Goal: Use online tool/utility: Utilize a website feature to perform a specific function

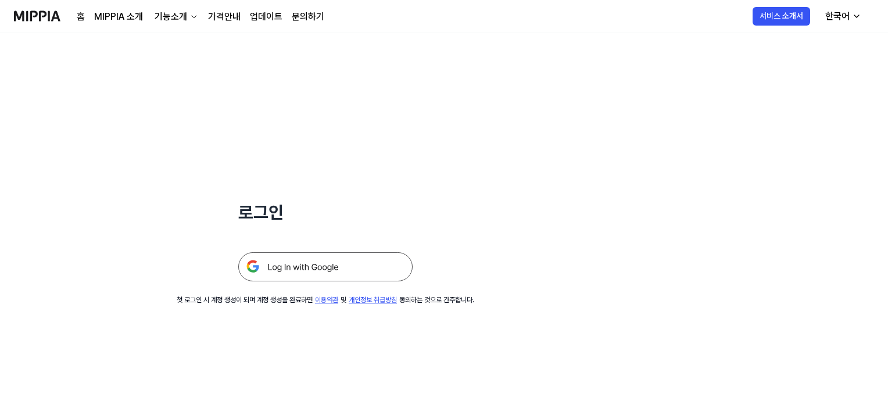
click at [340, 265] on img at bounding box center [325, 266] width 174 height 29
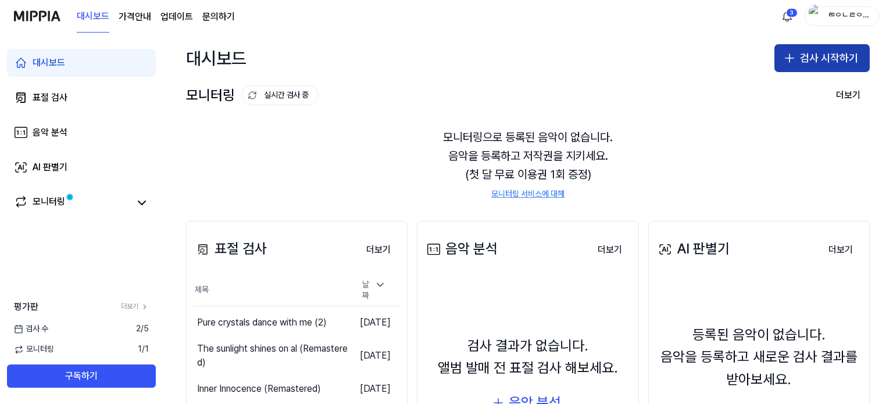
click at [790, 60] on icon "button" at bounding box center [790, 58] width 0 height 8
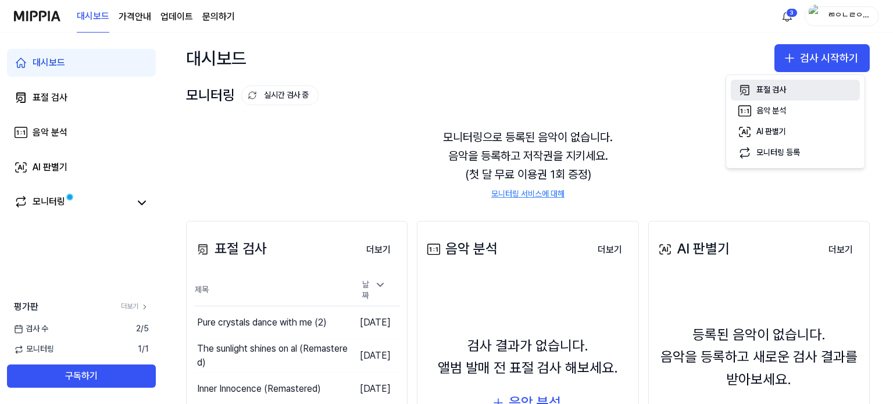
click at [768, 83] on button "표절 검사" at bounding box center [795, 90] width 129 height 21
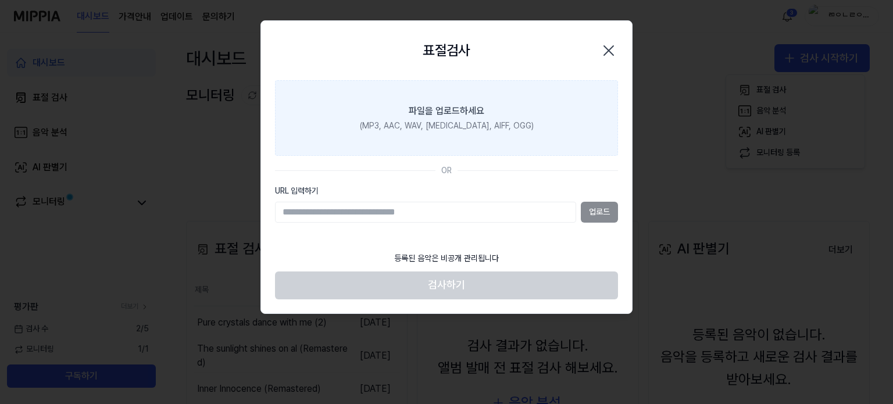
click at [528, 120] on label "파일을 업로드하세요 (MP3, AAC, WAV, FLAC, AIFF, OGG)" at bounding box center [446, 118] width 343 height 76
click at [0, 0] on input "파일을 업로드하세요 (MP3, AAC, WAV, FLAC, AIFF, OGG)" at bounding box center [0, 0] width 0 height 0
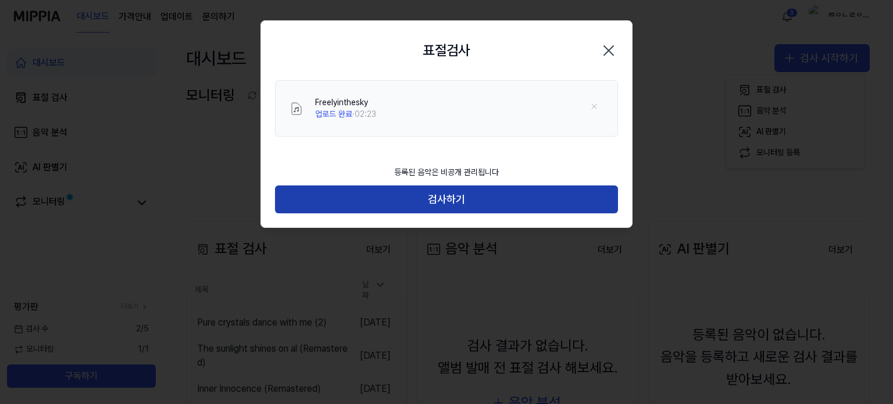
click at [579, 208] on button "검사하기" at bounding box center [446, 199] width 343 height 28
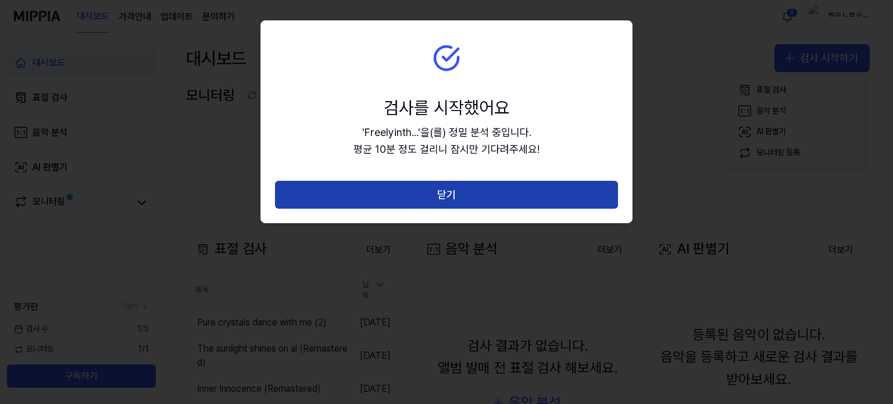
click at [582, 185] on button "닫기" at bounding box center [446, 195] width 343 height 28
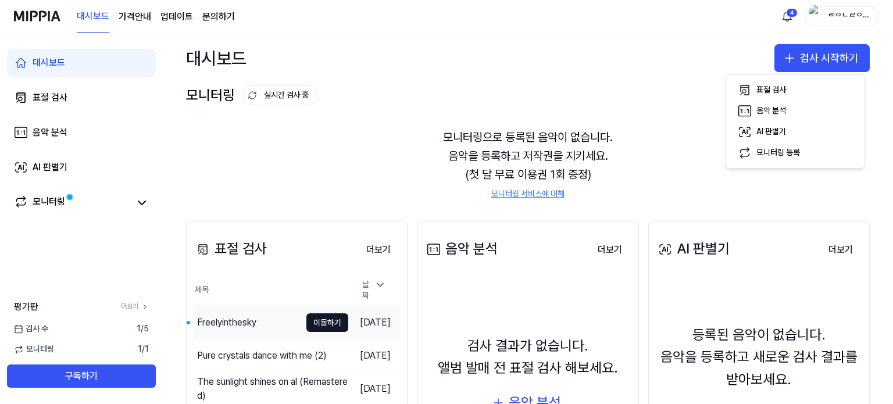
click at [251, 316] on div "Freelyinthesky" at bounding box center [226, 323] width 59 height 14
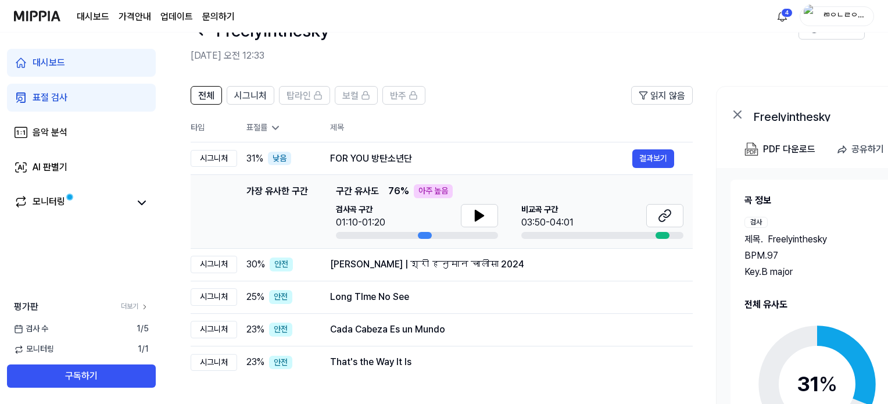
scroll to position [58, 0]
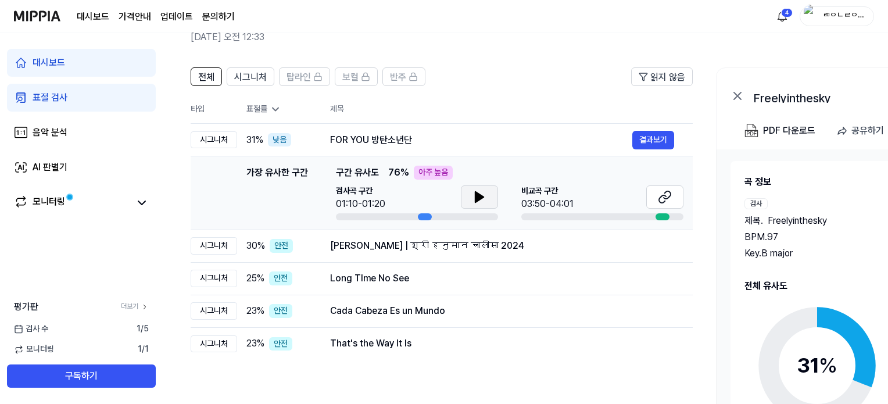
click at [479, 198] on icon at bounding box center [480, 197] width 8 height 10
click at [479, 195] on icon at bounding box center [480, 197] width 14 height 14
click at [464, 204] on button at bounding box center [479, 196] width 37 height 23
click at [486, 198] on icon at bounding box center [480, 197] width 14 height 14
click at [674, 192] on button at bounding box center [665, 196] width 37 height 23
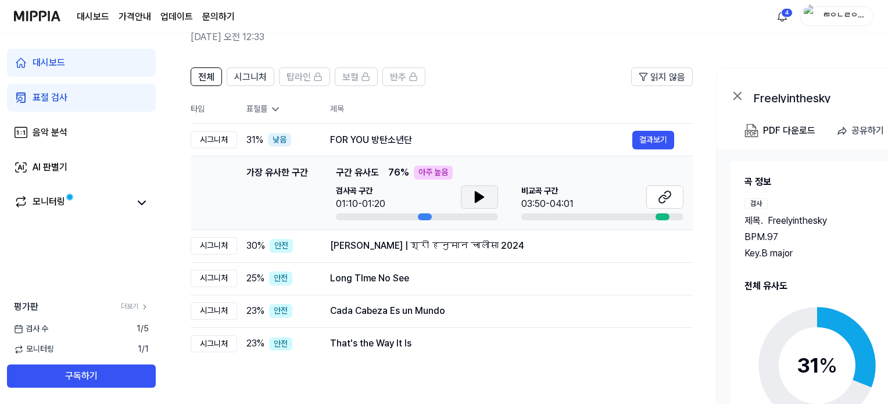
click at [476, 192] on icon at bounding box center [480, 197] width 8 height 10
